Goal: Information Seeking & Learning: Learn about a topic

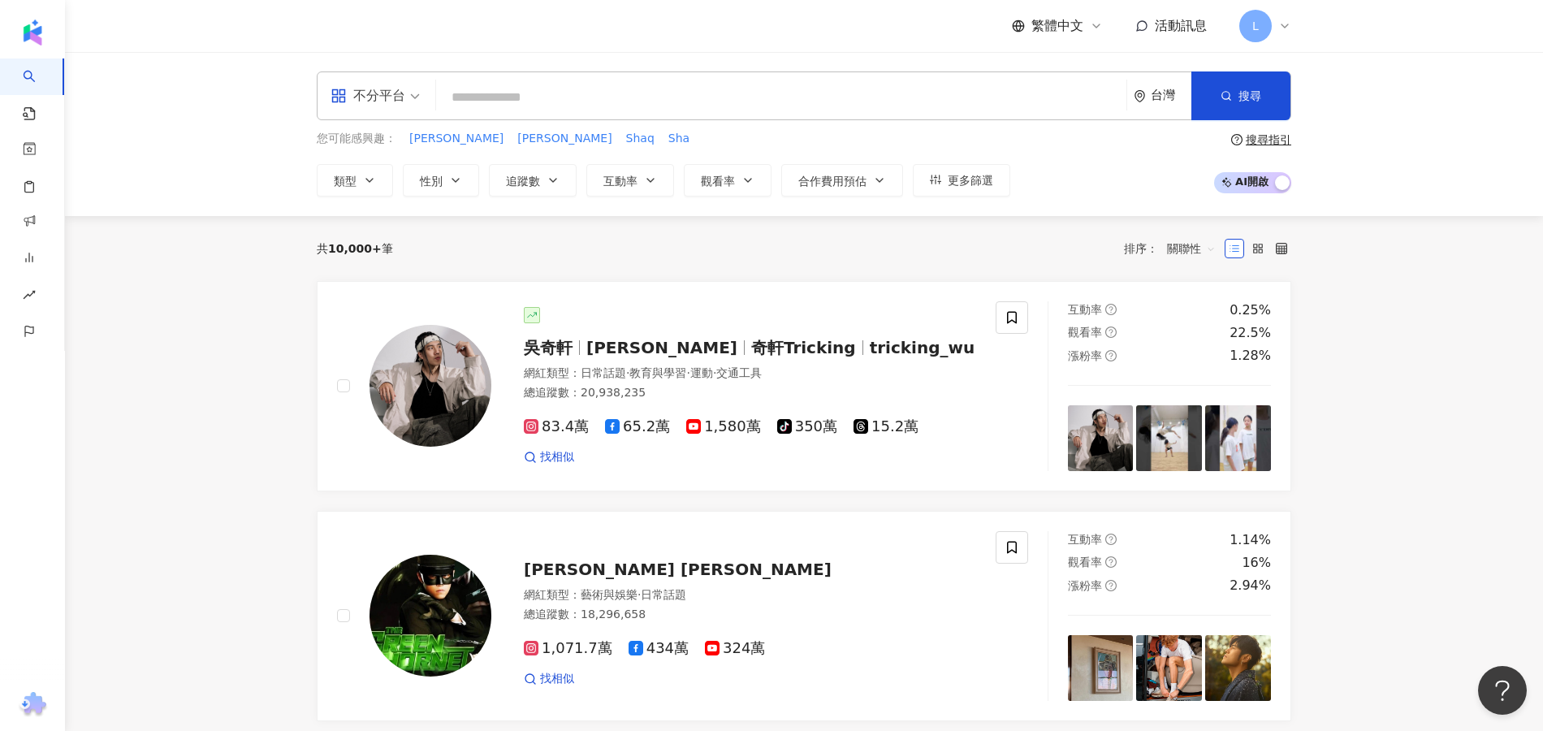
click at [658, 97] on input "search" at bounding box center [781, 97] width 677 height 31
type input "**********"
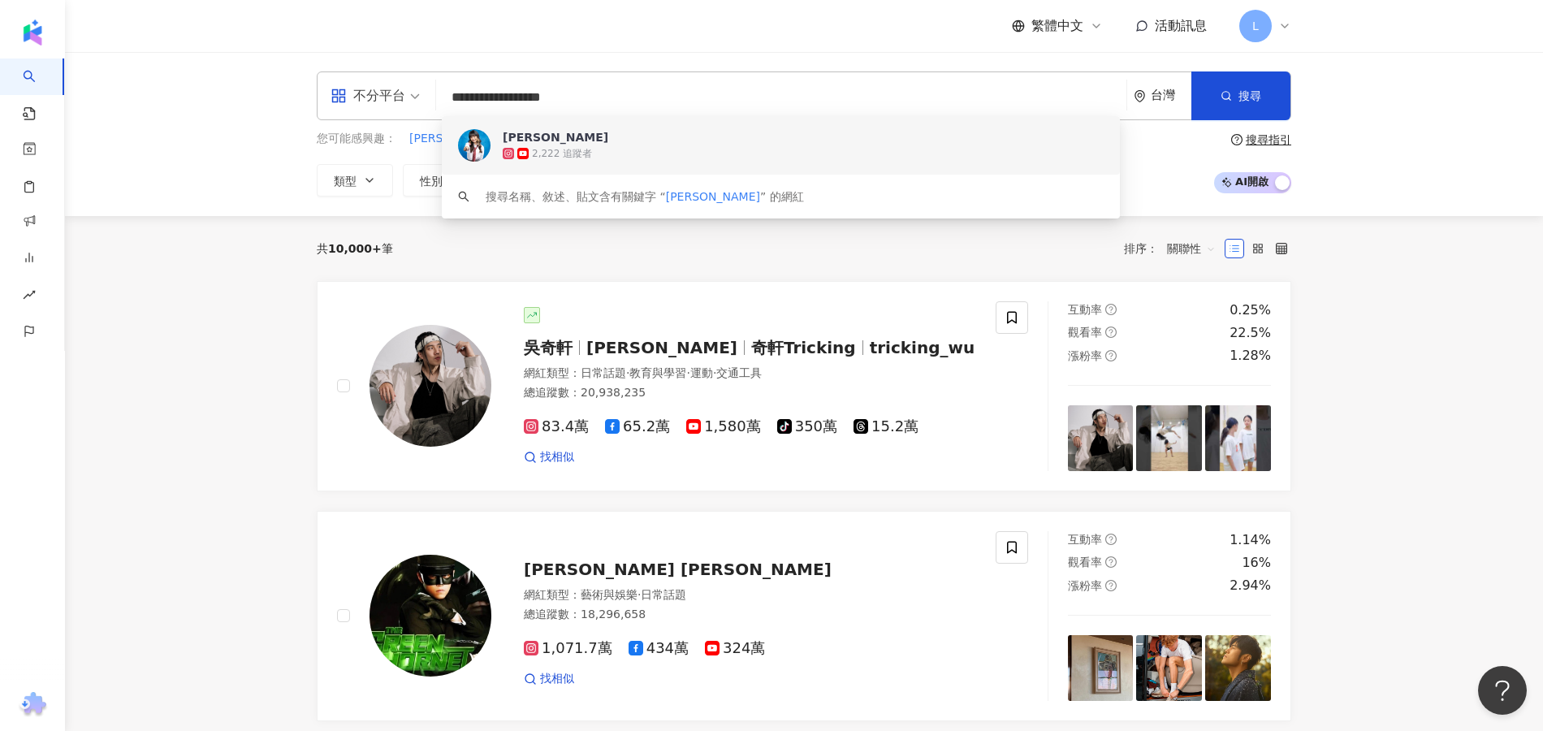
click at [659, 154] on div "2,222 追蹤者" at bounding box center [803, 153] width 601 height 16
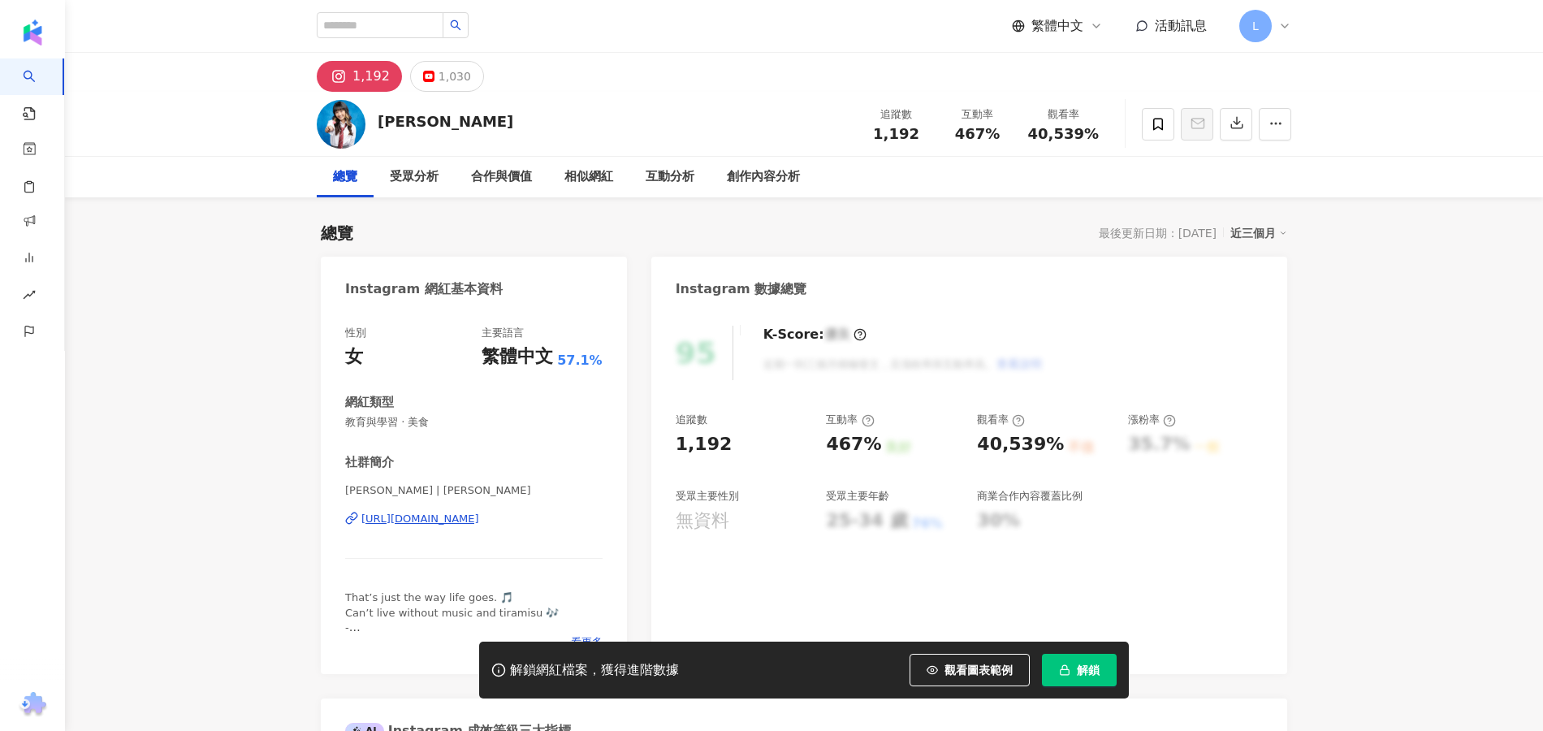
click at [1082, 672] on span "解鎖" at bounding box center [1088, 669] width 23 height 13
